Goal: Transaction & Acquisition: Purchase product/service

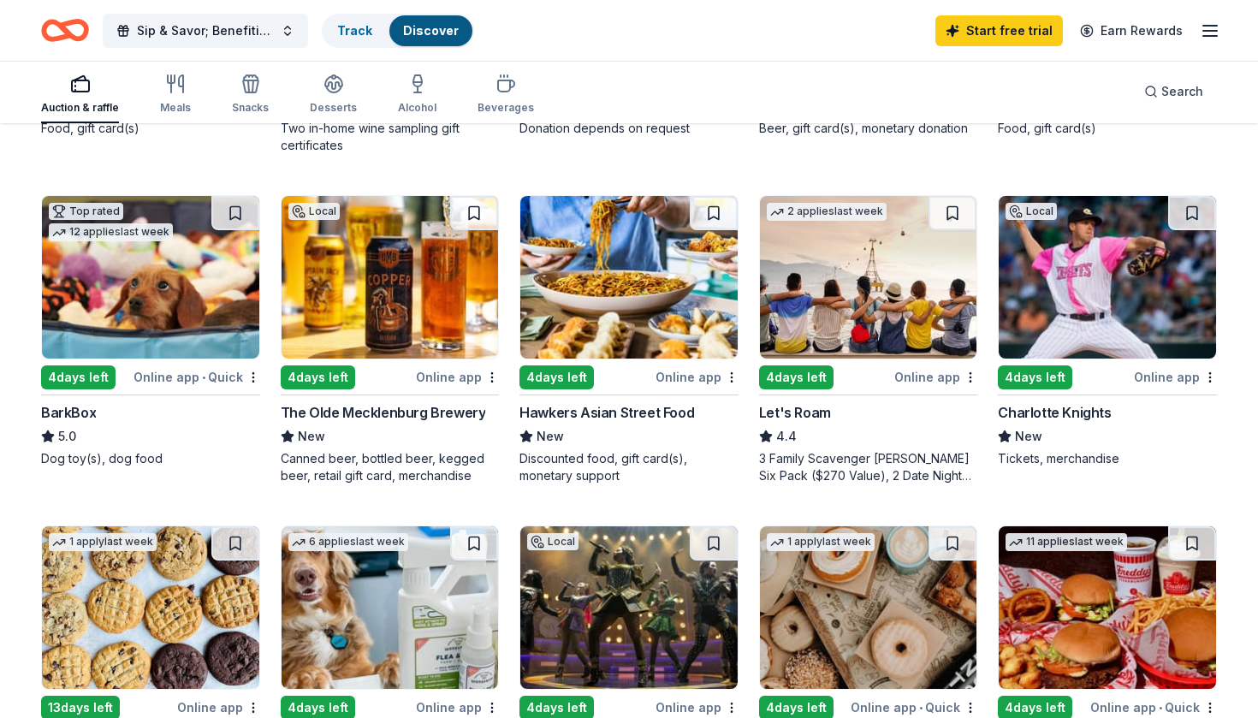
scroll to position [462, 0]
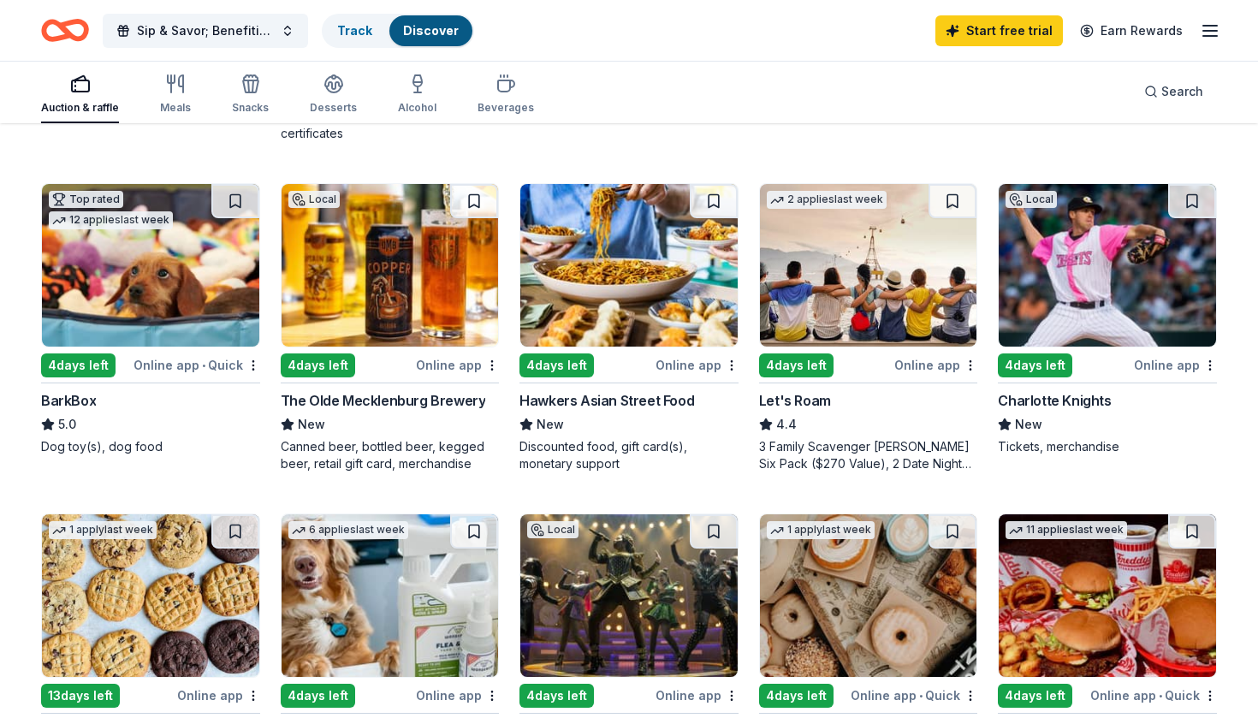
click at [1148, 363] on div "Online app" at bounding box center [1175, 364] width 83 height 21
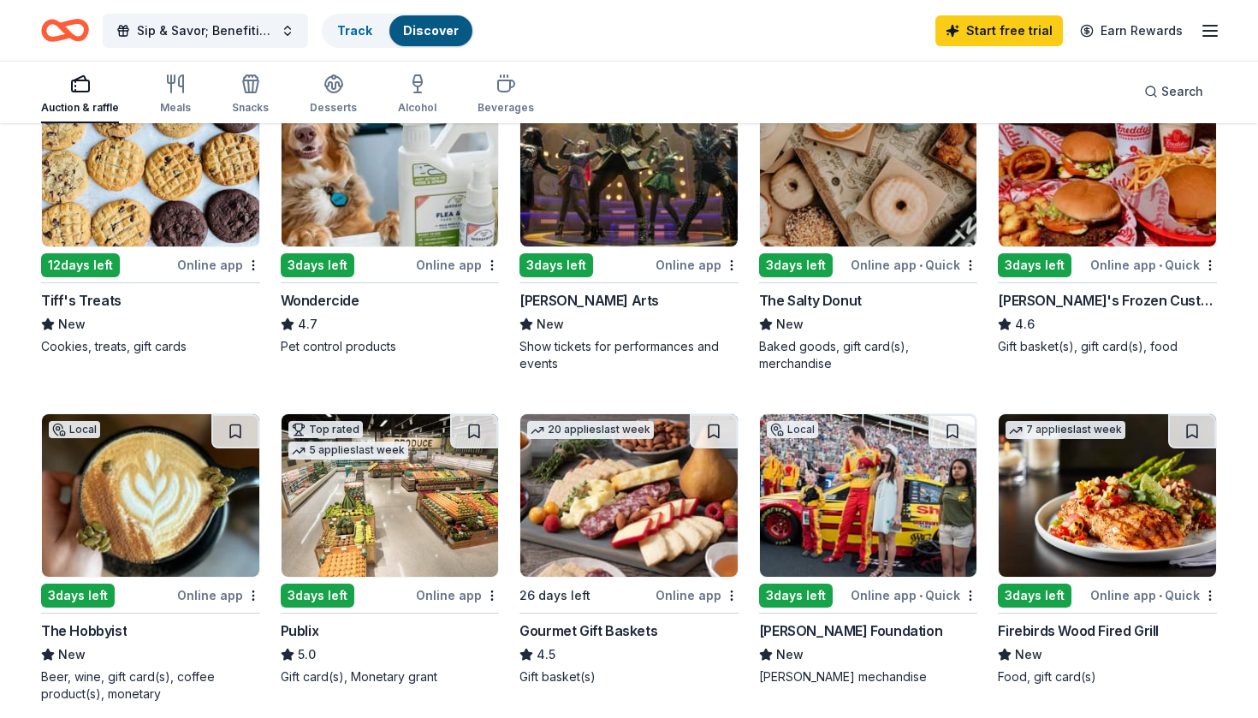
scroll to position [886, 0]
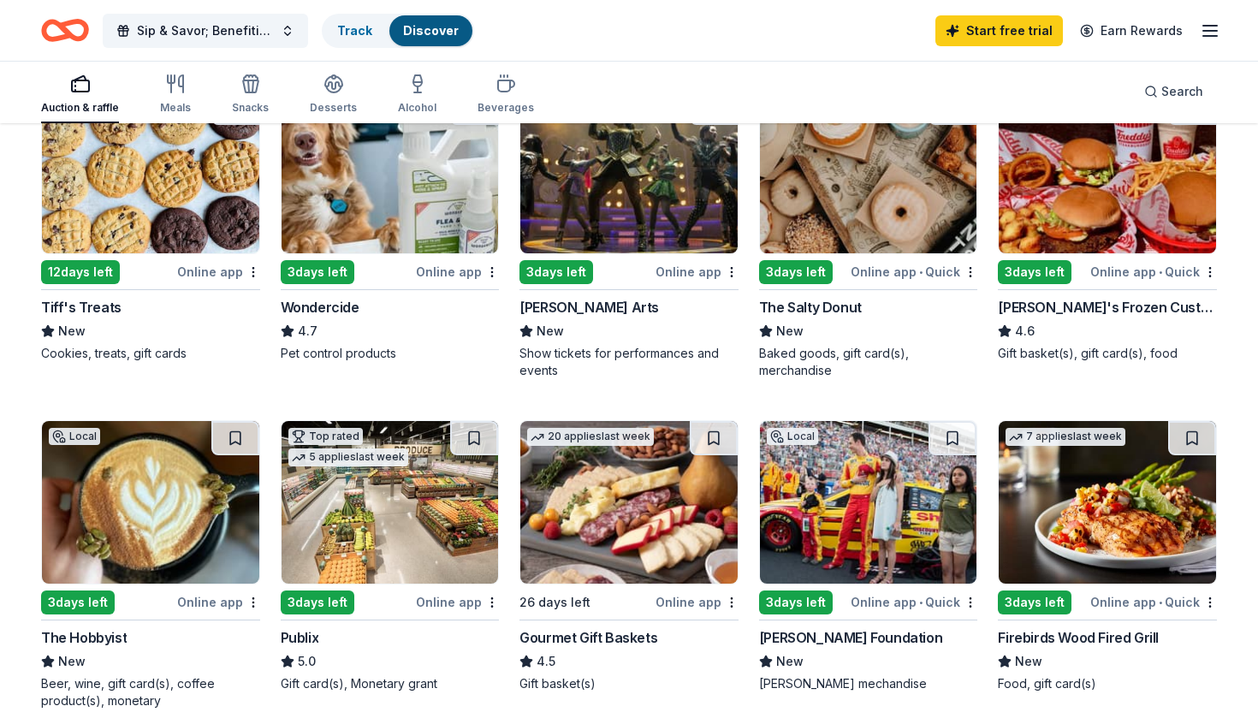
click at [90, 86] on div "button" at bounding box center [80, 84] width 78 height 21
click at [76, 91] on rect "button" at bounding box center [80, 85] width 17 height 11
click at [74, 83] on icon "button" at bounding box center [80, 84] width 21 height 21
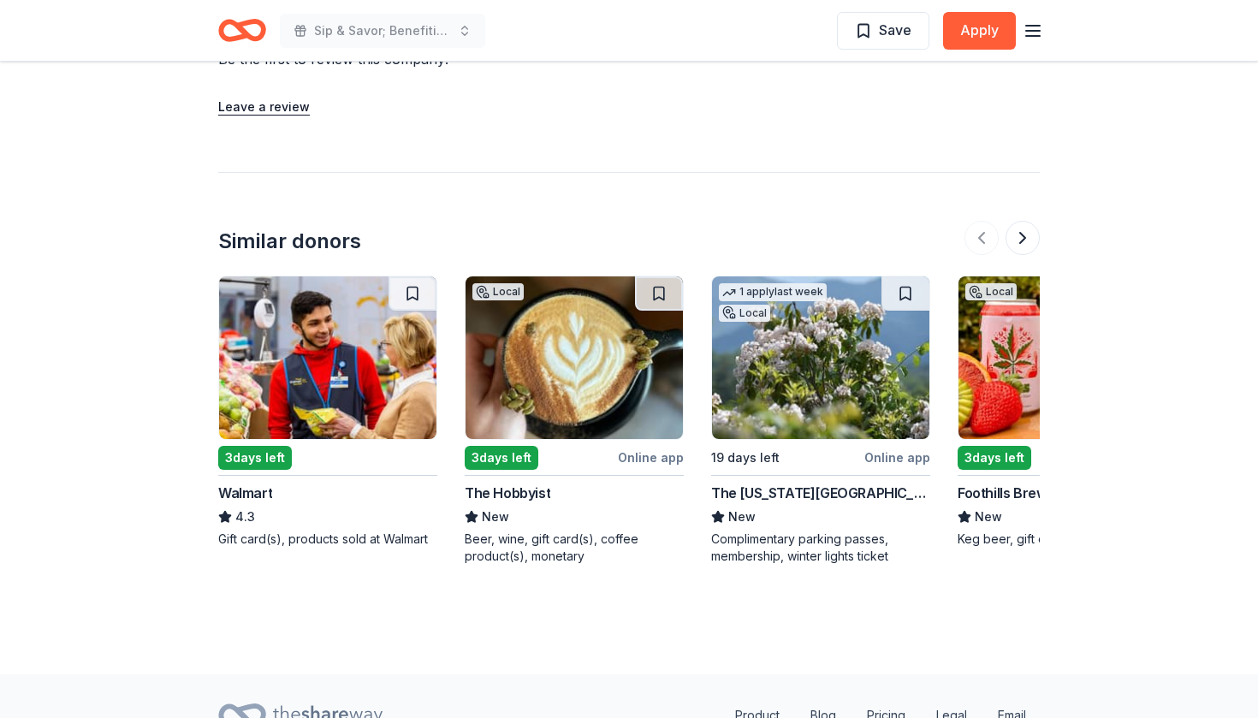
scroll to position [1617, 0]
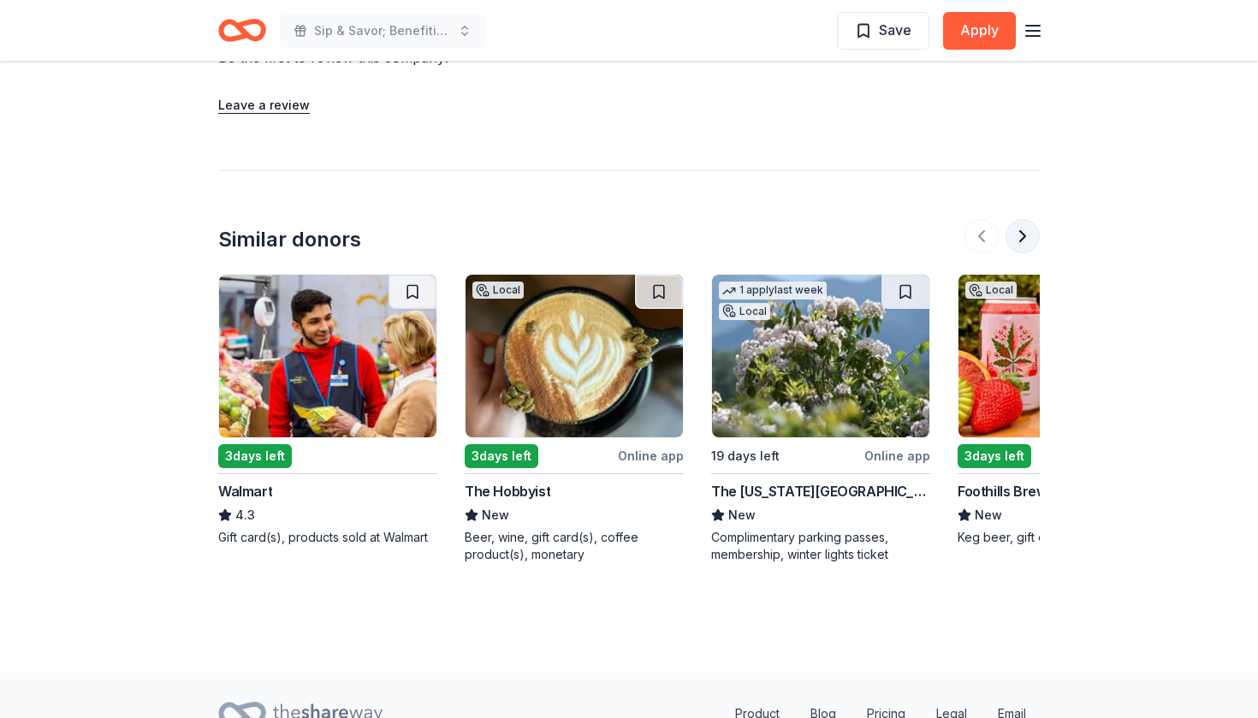
click at [1018, 219] on button at bounding box center [1023, 236] width 34 height 34
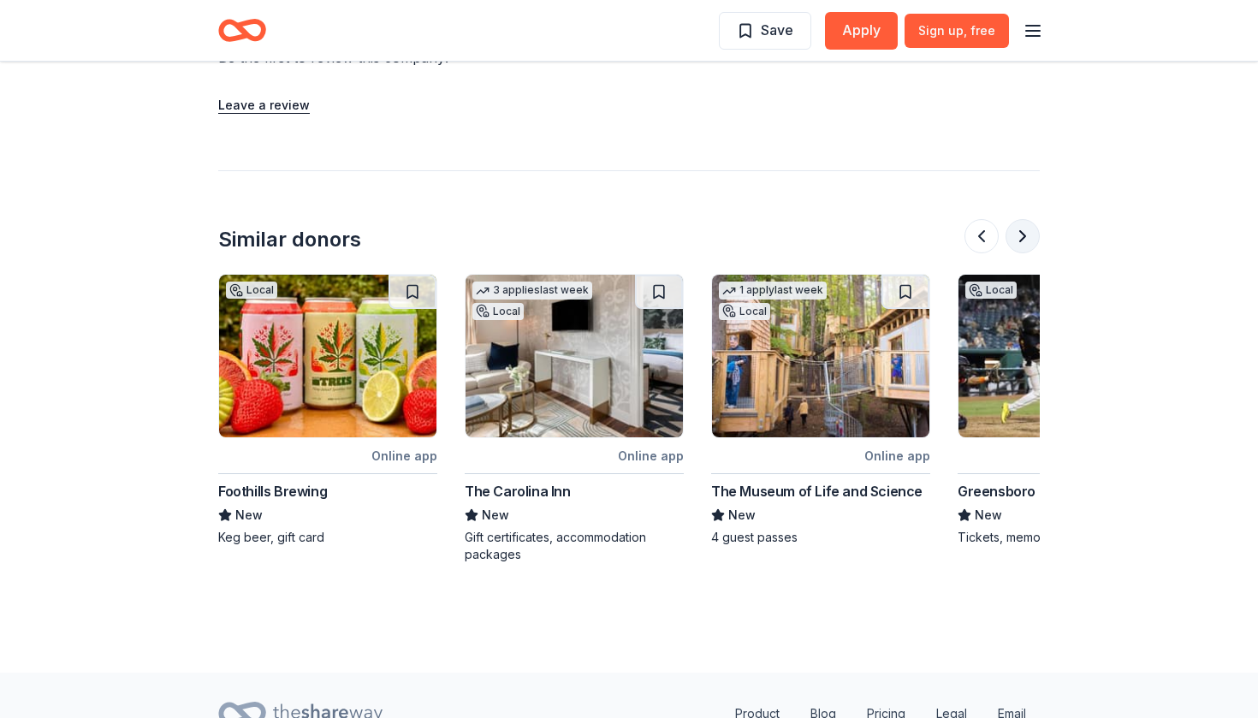
click at [1022, 219] on button at bounding box center [1023, 236] width 34 height 34
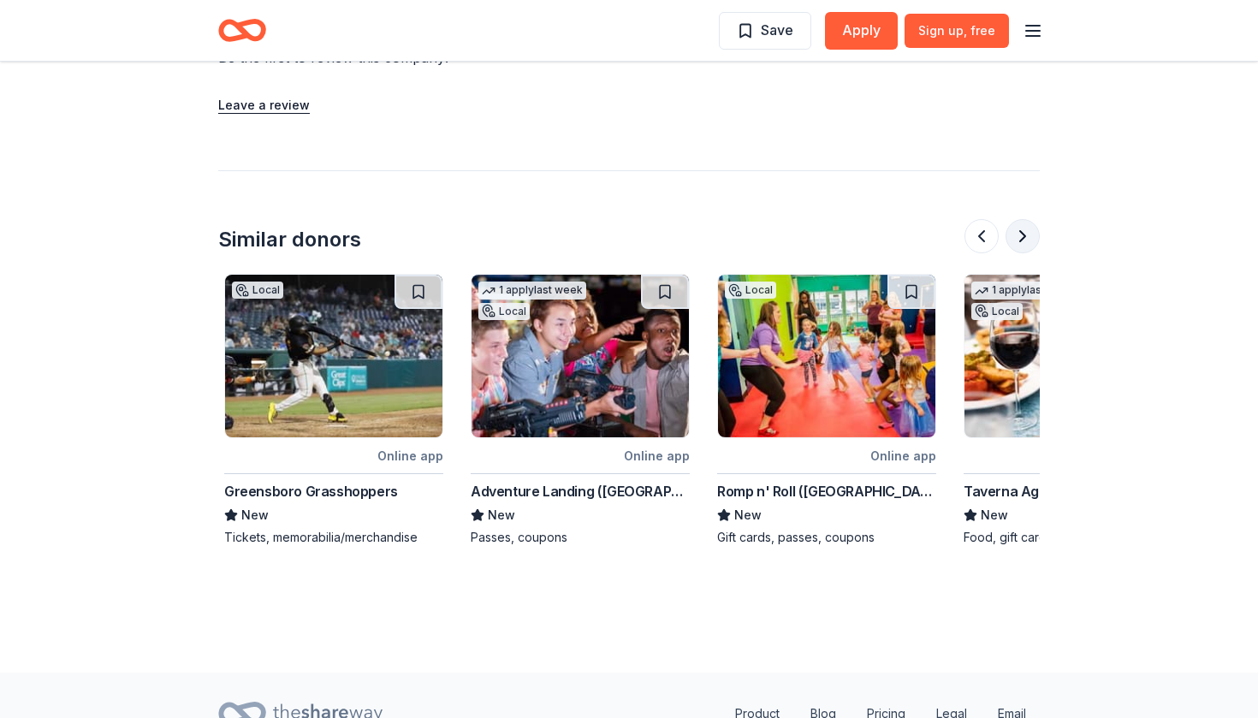
scroll to position [0, 1479]
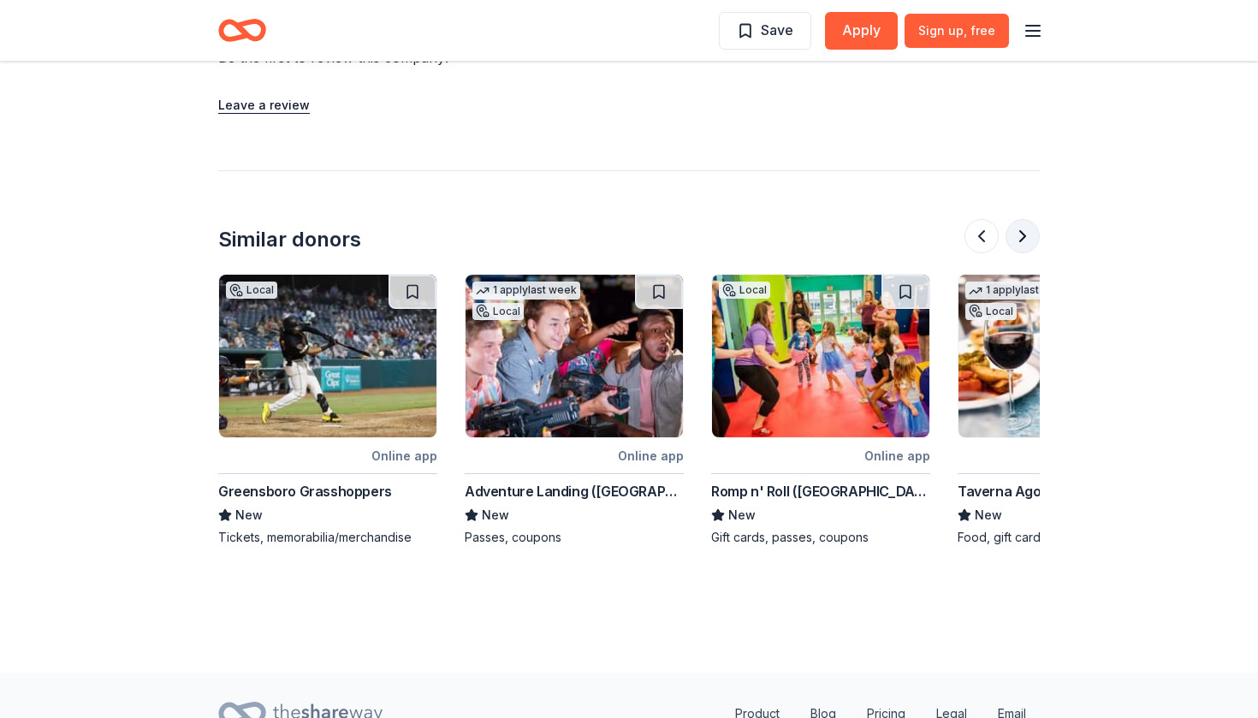
click at [1023, 219] on button at bounding box center [1023, 236] width 34 height 34
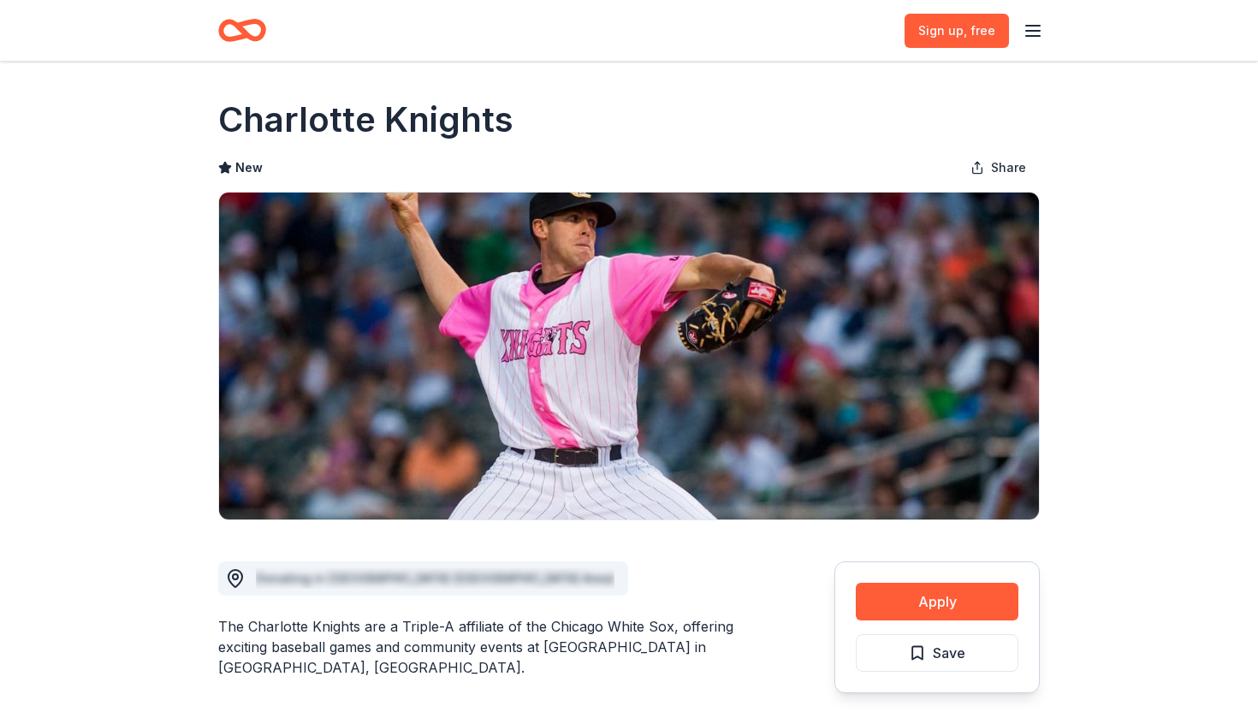
scroll to position [0, 0]
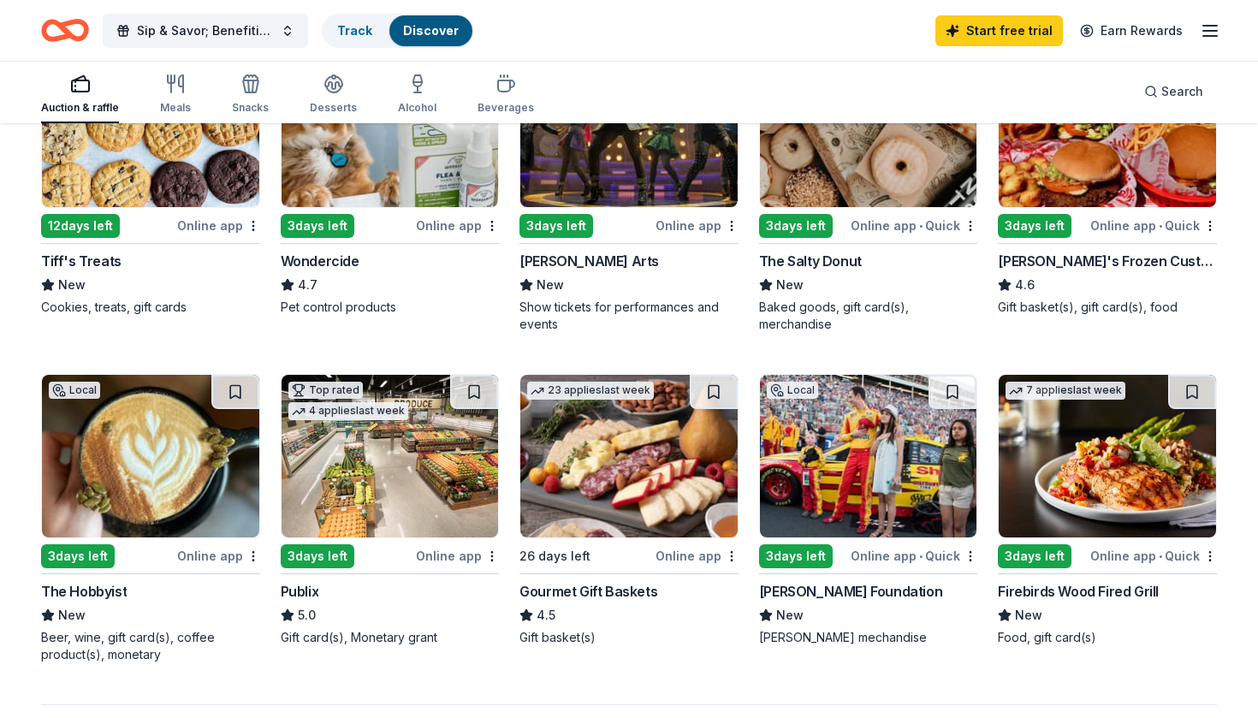
scroll to position [933, 0]
